Goal: Transaction & Acquisition: Subscribe to service/newsletter

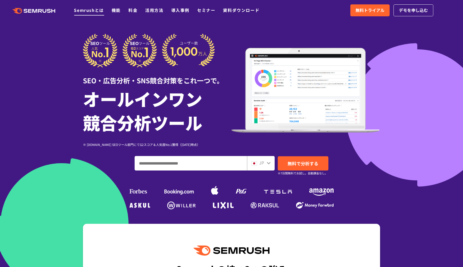
click at [91, 9] on link "Semrushとは" at bounding box center [89, 10] width 30 height 6
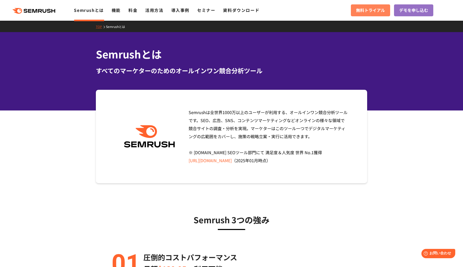
click at [370, 12] on span "無料トライアル" at bounding box center [370, 10] width 29 height 7
